Goal: Information Seeking & Learning: Learn about a topic

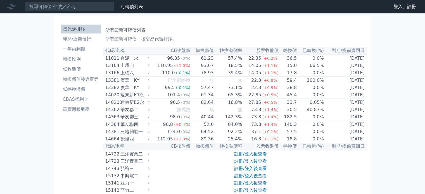
click at [252, 50] on th "股票收盤價" at bounding box center [260, 51] width 36 height 8
drag, startPoint x: 94, startPoint y: 1, endPoint x: 91, endPoint y: 10, distance: 9.4
click at [93, 6] on nav "可轉債列表 財務數據 可轉債列表 財務數據 登入／註冊 登入／註冊" at bounding box center [212, 6] width 425 height 13
click at [91, 10] on input at bounding box center [69, 7] width 89 height 10
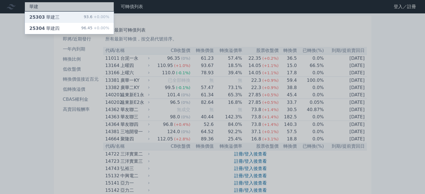
type input "華建"
click at [100, 16] on span "+0.00%" at bounding box center [101, 17] width 17 height 4
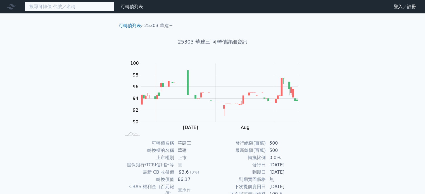
click at [59, 6] on input at bounding box center [69, 7] width 89 height 10
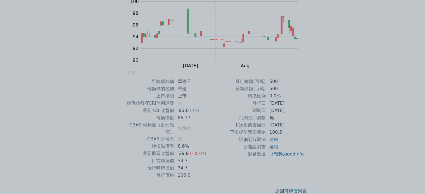
scroll to position [65, 0]
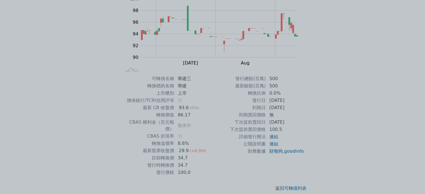
type input "華建"
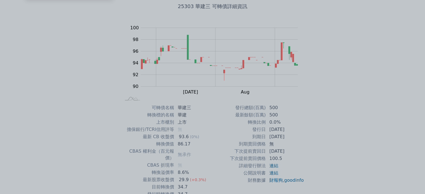
scroll to position [0, 0]
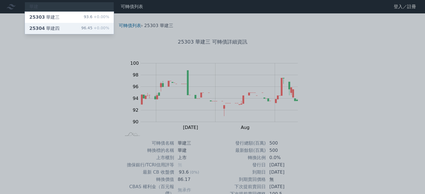
click at [59, 25] on div "25304 華建四 96.45 +0.00%" at bounding box center [69, 28] width 89 height 11
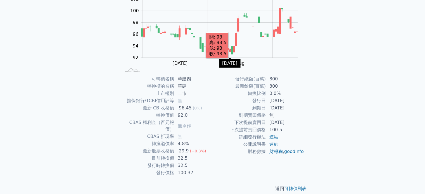
scroll to position [65, 0]
drag, startPoint x: 178, startPoint y: 115, endPoint x: 192, endPoint y: 114, distance: 14.3
click at [192, 114] on td "92.0" at bounding box center [193, 115] width 38 height 7
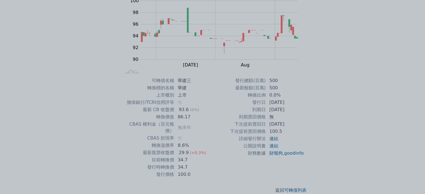
scroll to position [65, 0]
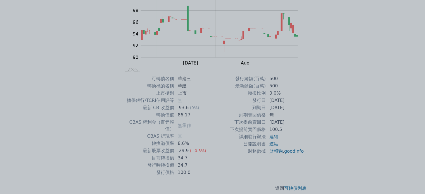
drag, startPoint x: 190, startPoint y: 124, endPoint x: 196, endPoint y: 129, distance: 7.3
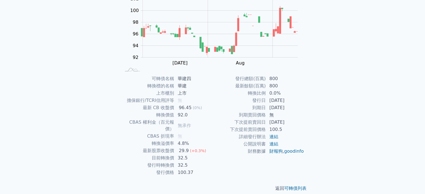
scroll to position [27, 0]
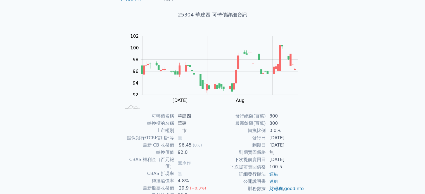
scroll to position [65, 0]
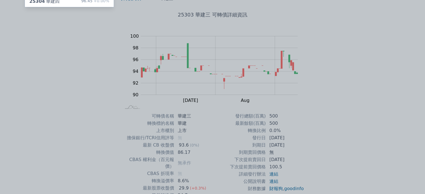
scroll to position [65, 0]
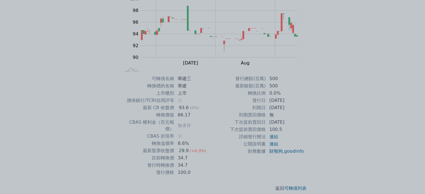
scroll to position [27, 0]
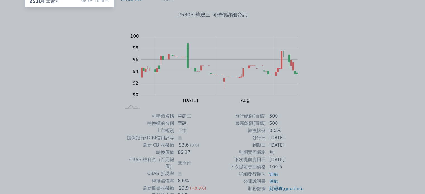
click at [283, 55] on div at bounding box center [212, 97] width 425 height 194
